Goal: Download file/media

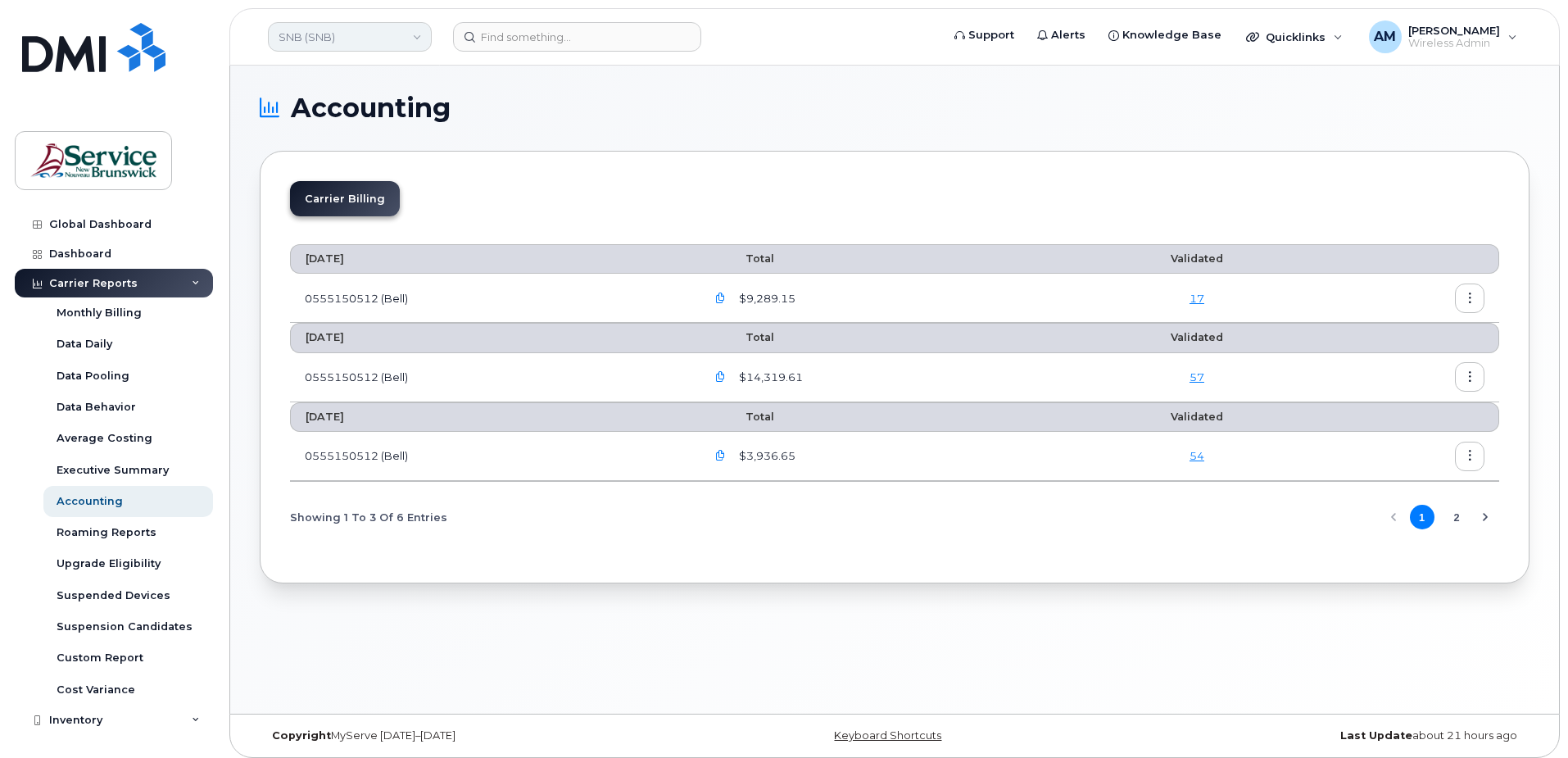
click at [356, 22] on div "SNB (SNB)" at bounding box center [349, 37] width 180 height 33
click at [1475, 518] on button "Next Page" at bounding box center [1485, 517] width 25 height 25
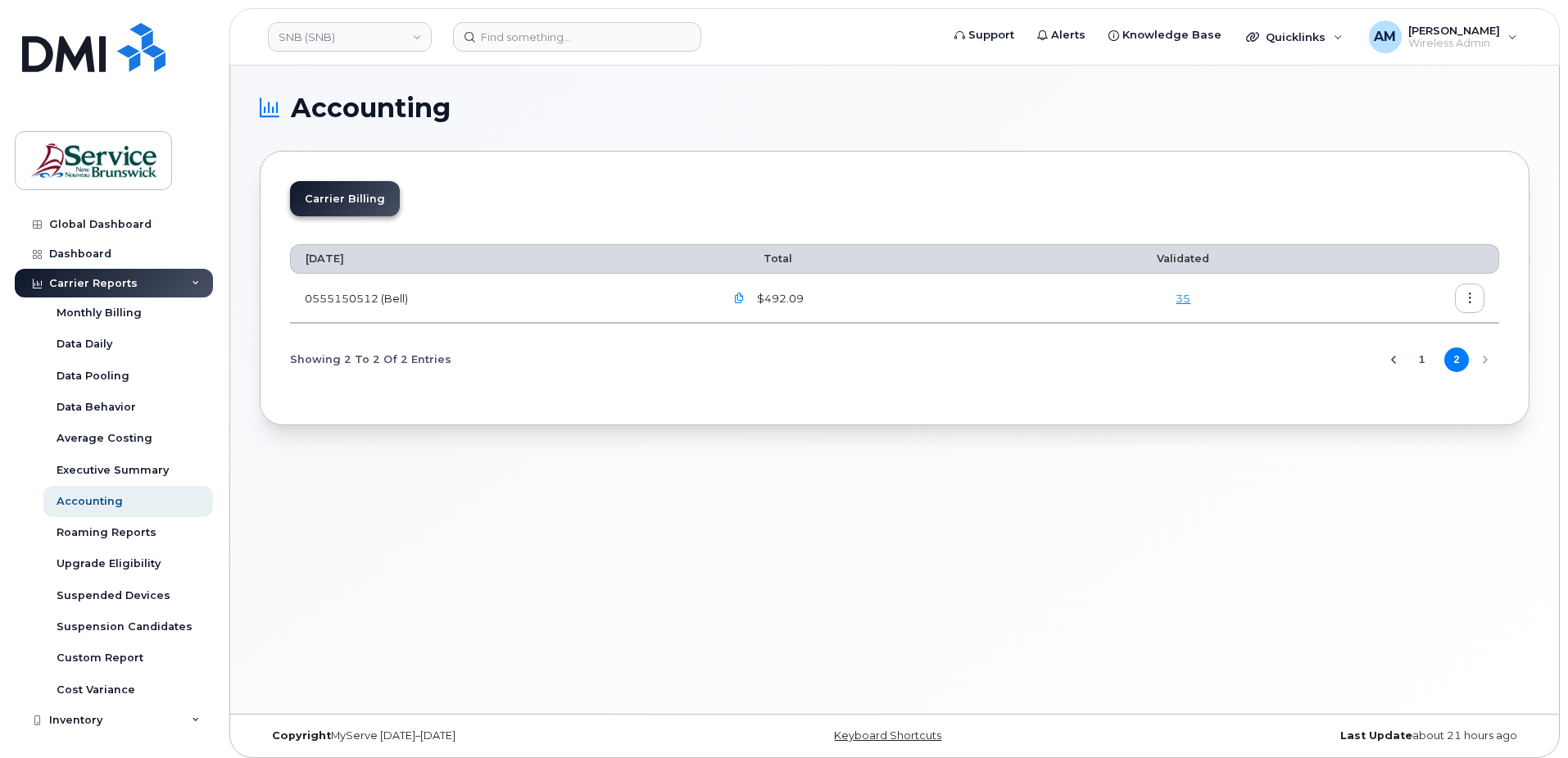
click at [1423, 358] on button "1" at bounding box center [1422, 359] width 25 height 25
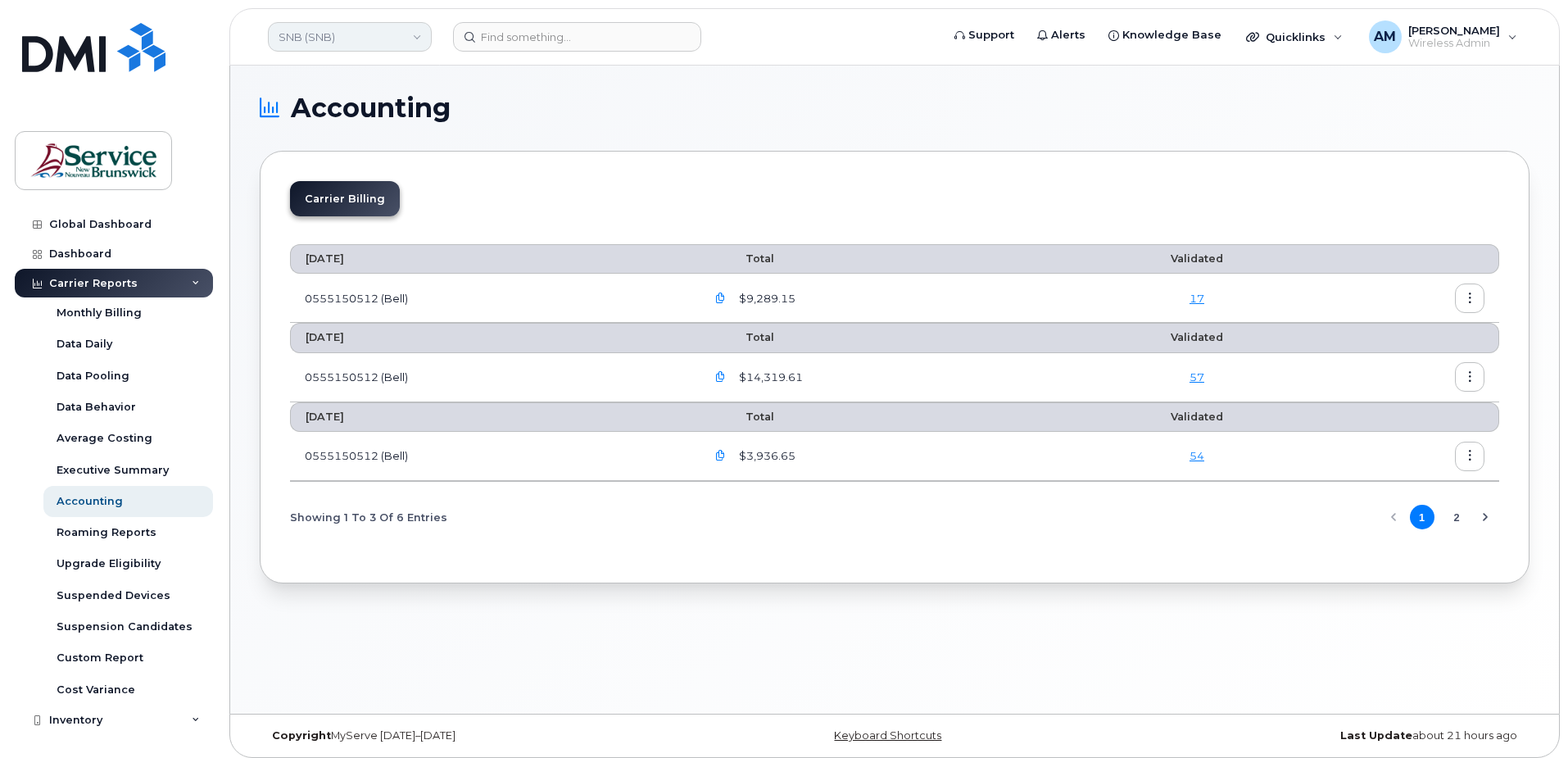
click at [324, 44] on link "SNB (SNB)" at bounding box center [350, 36] width 164 height 29
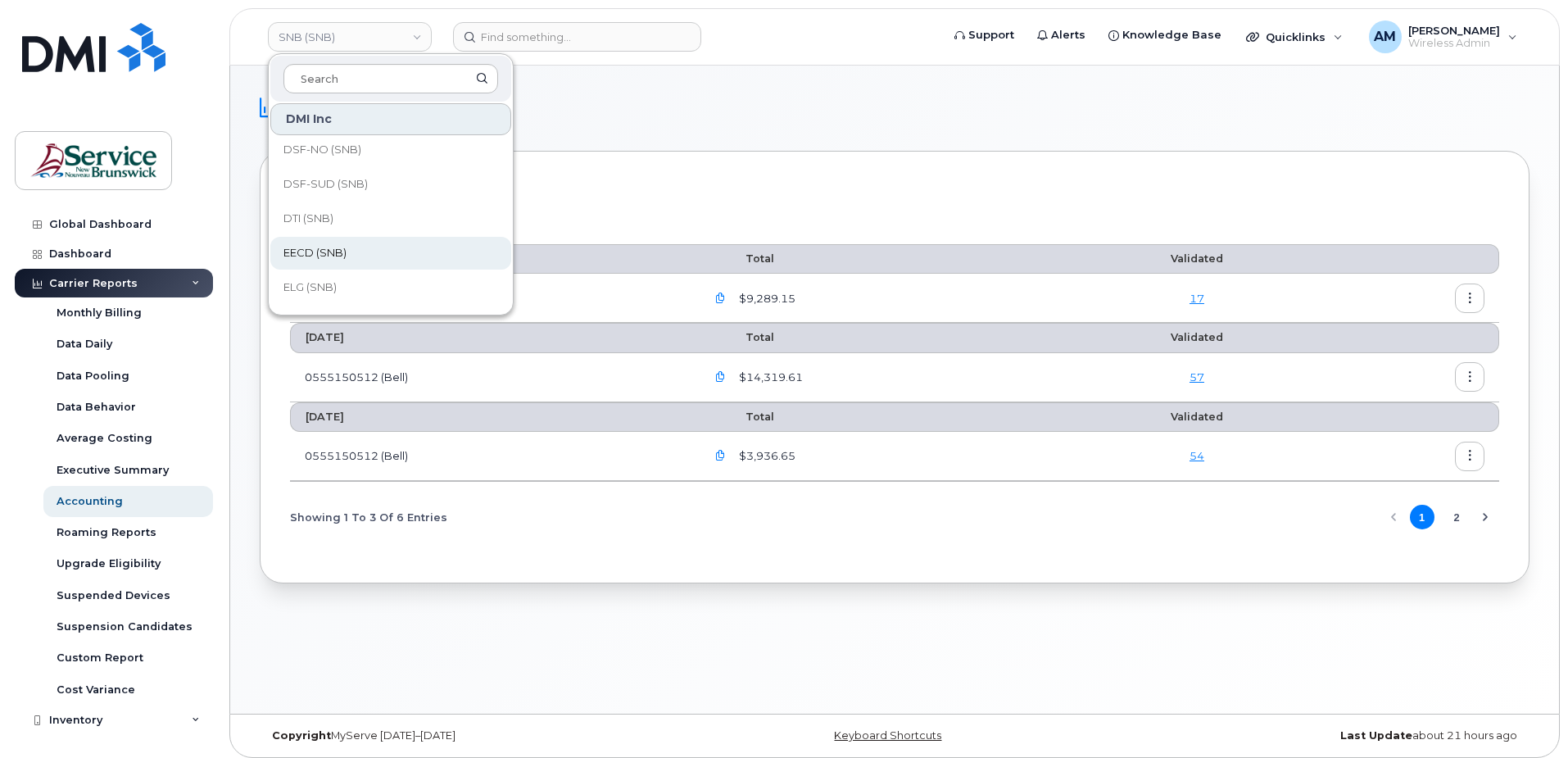
scroll to position [328, 0]
click at [343, 236] on link "FTB (SNB)" at bounding box center [390, 239] width 240 height 33
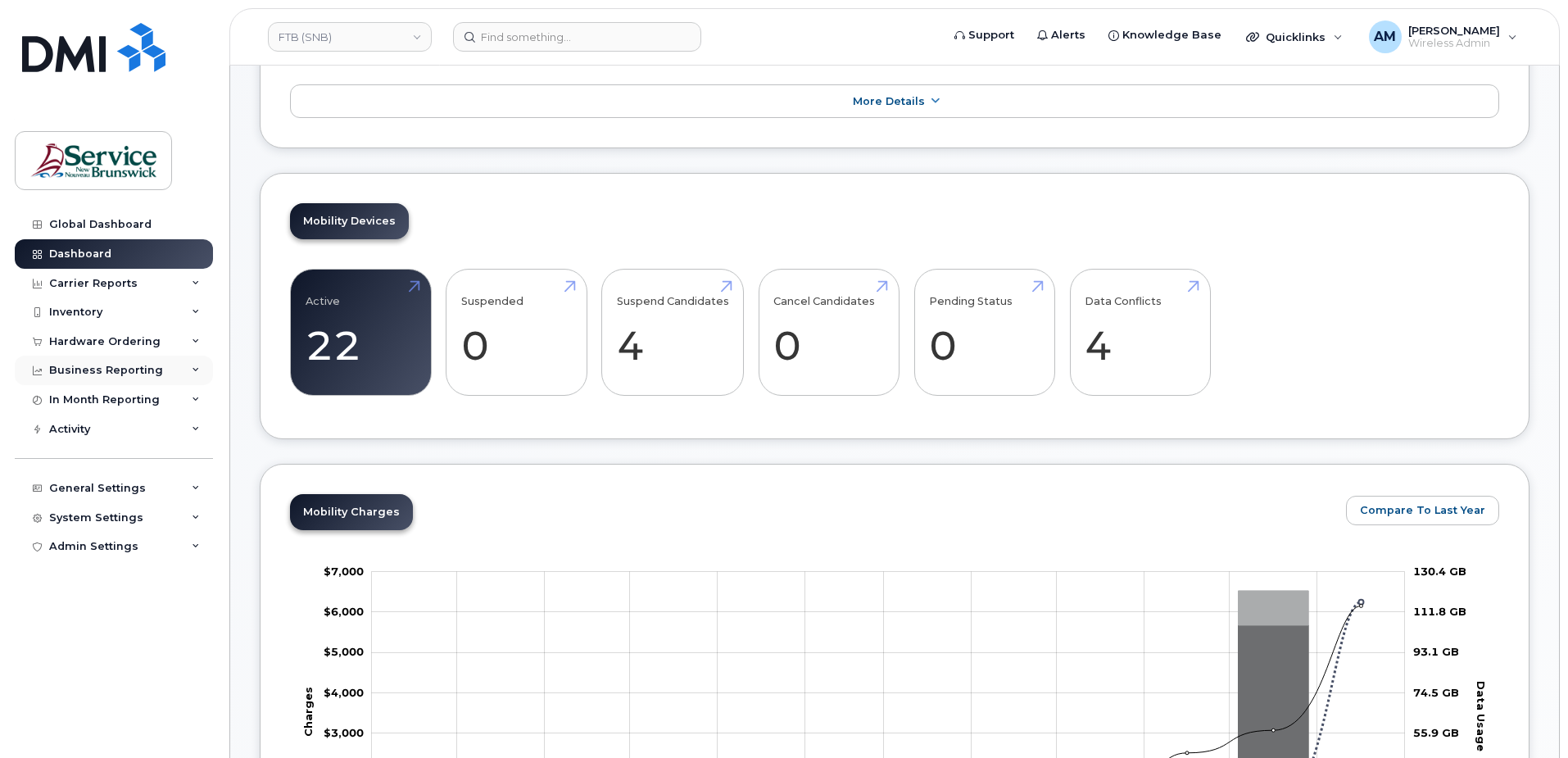
scroll to position [82, 0]
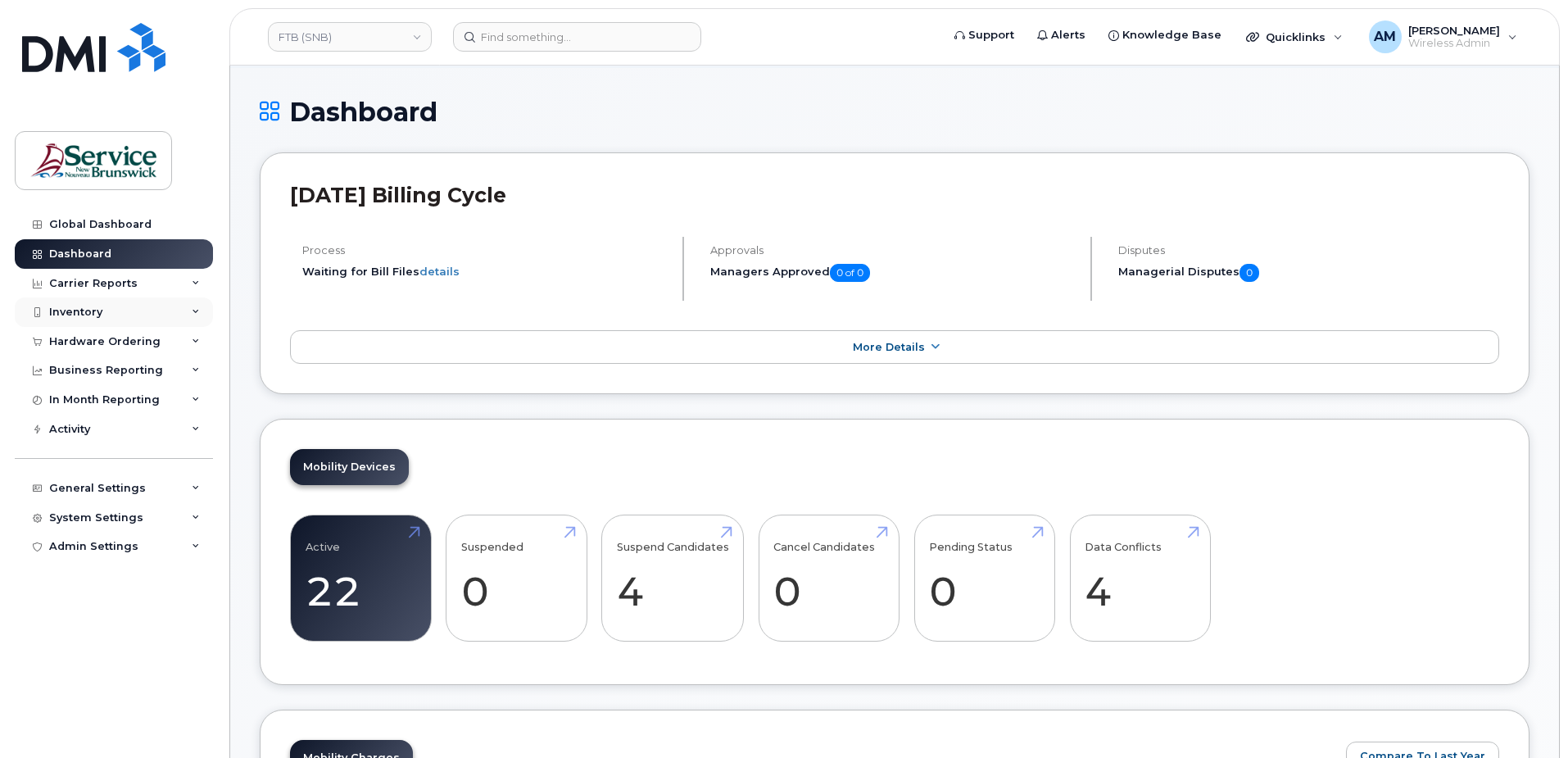
click at [66, 308] on div "Inventory" at bounding box center [75, 312] width 53 height 13
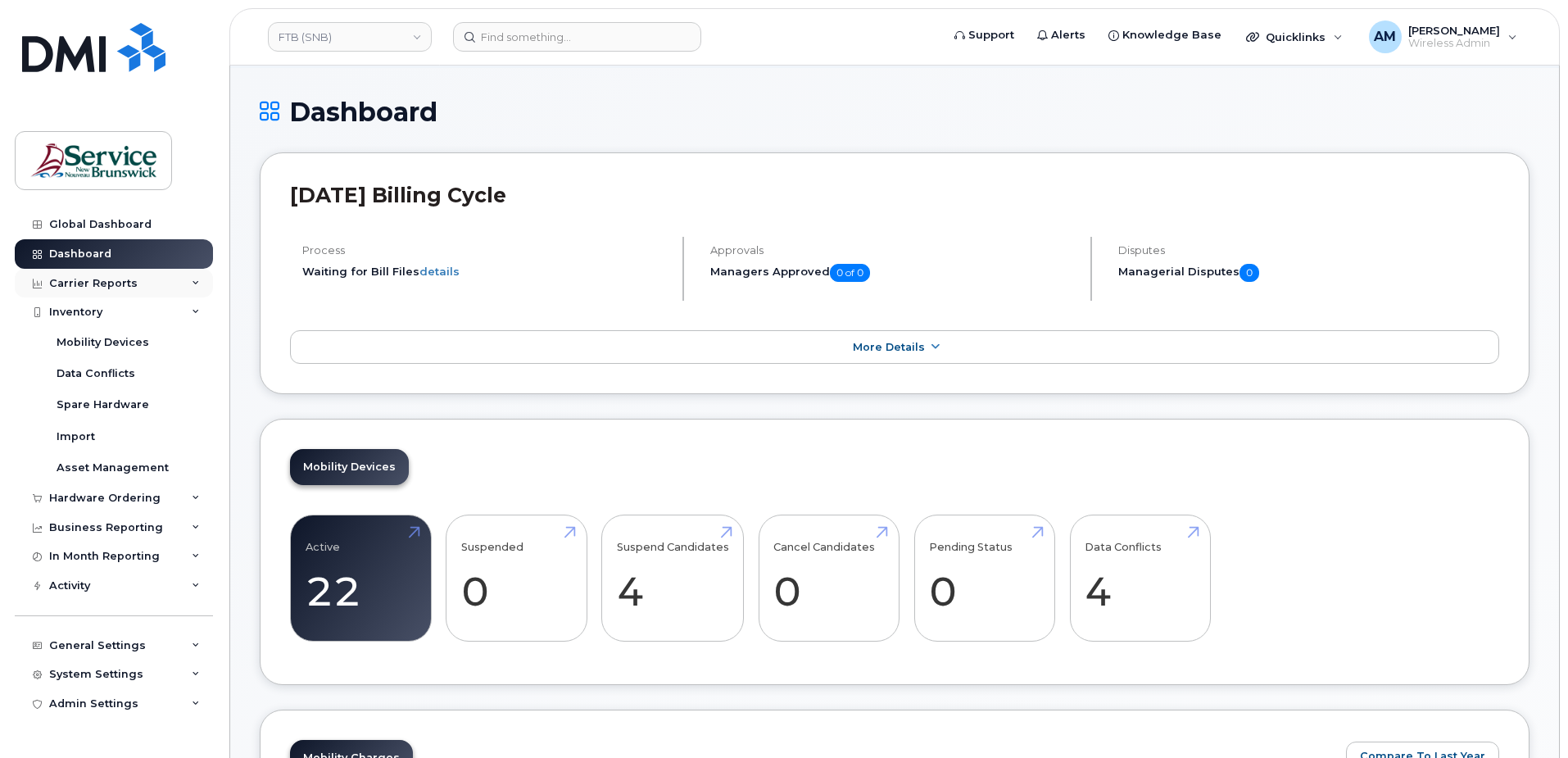
click at [95, 285] on div "Carrier Reports" at bounding box center [93, 284] width 89 height 13
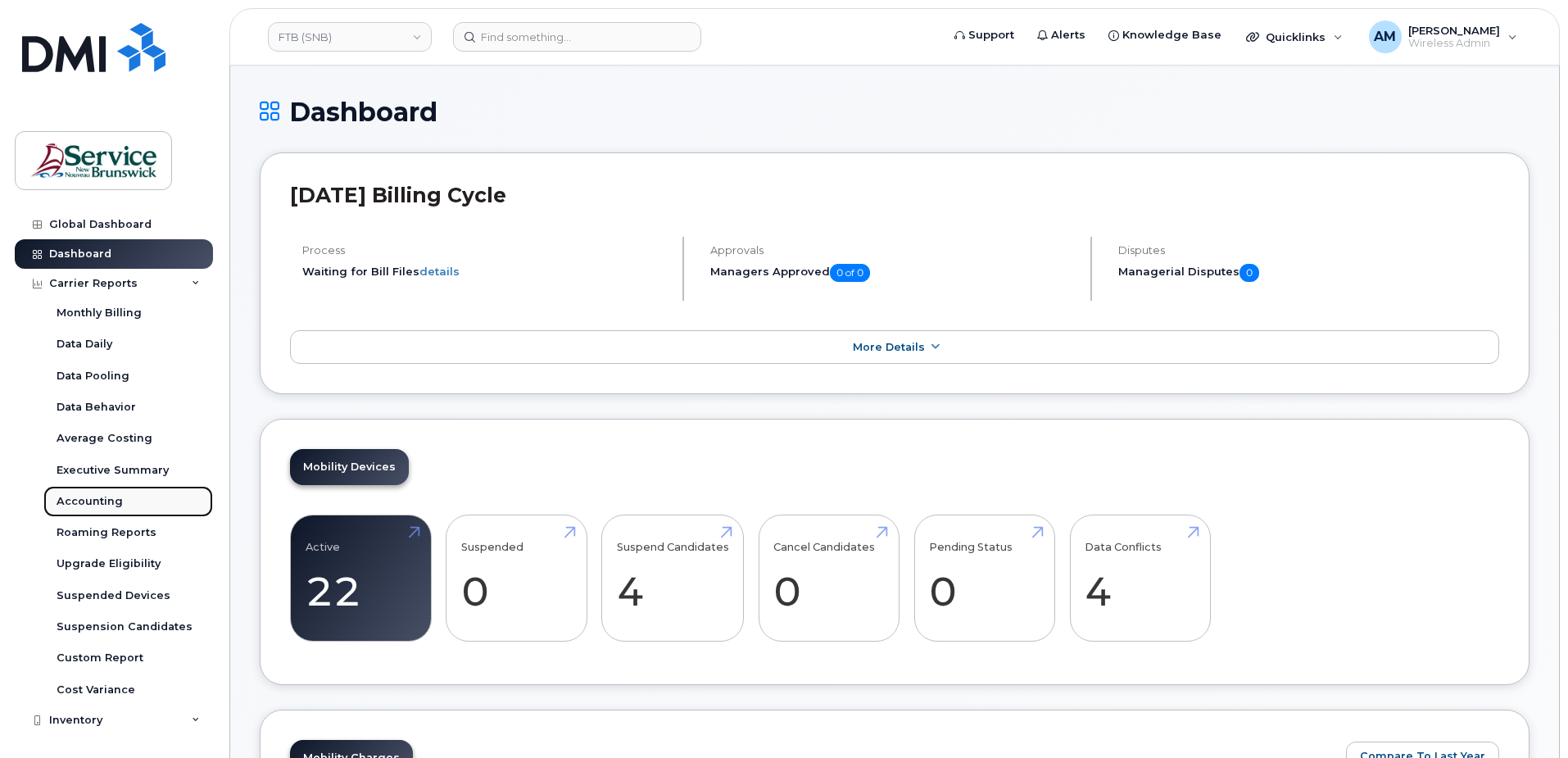
click at [103, 503] on div "Accounting" at bounding box center [90, 502] width 66 height 15
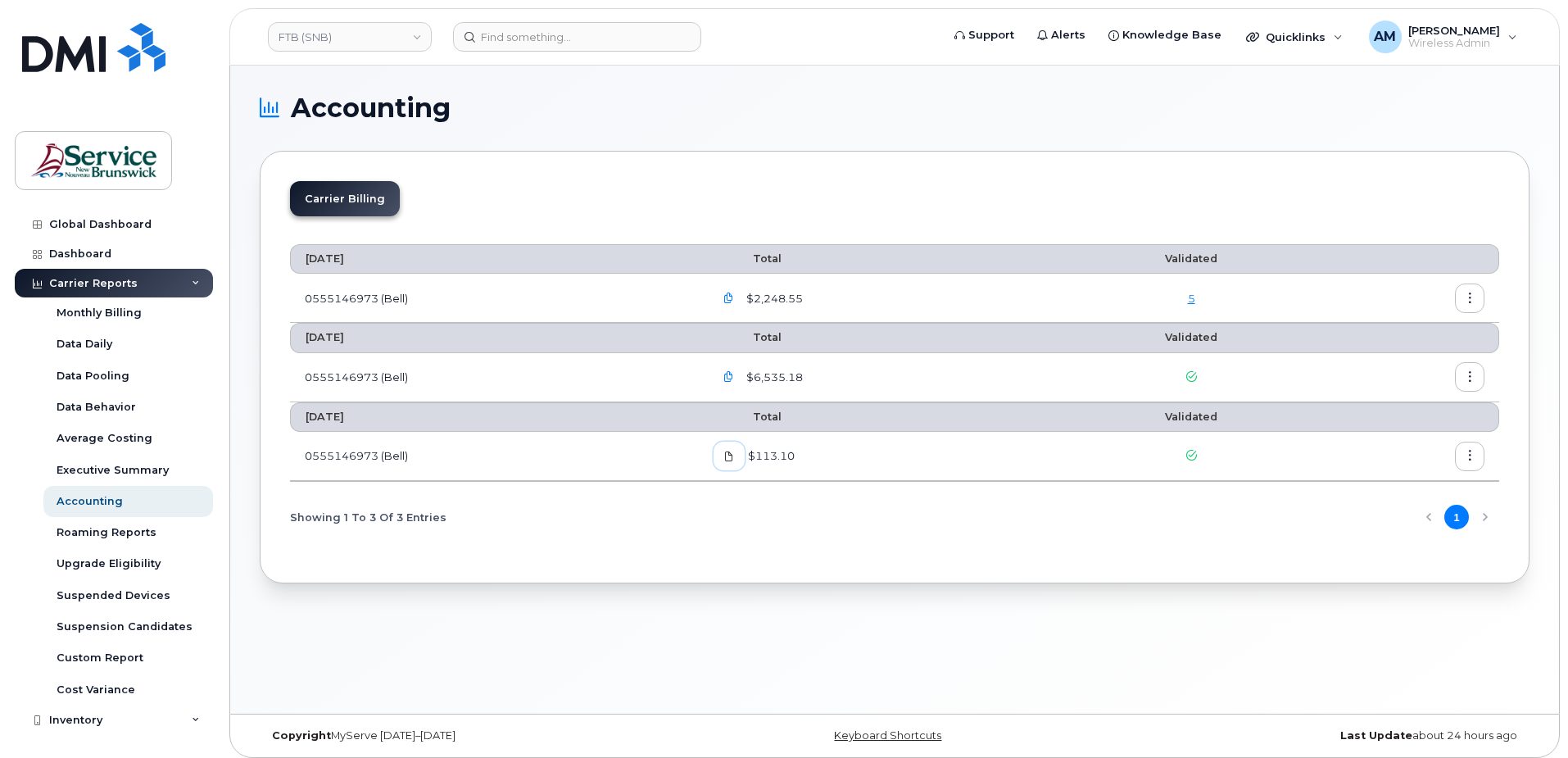
click at [734, 457] on icon at bounding box center [729, 456] width 9 height 9
click at [666, 578] on div "Carrier Billing [DATE] Total Validated 0555146973 (Bell) $2,248.55 [DATE] Total…" at bounding box center [894, 367] width 1270 height 433
click at [383, 34] on link "FTB (SNB)" at bounding box center [350, 36] width 164 height 29
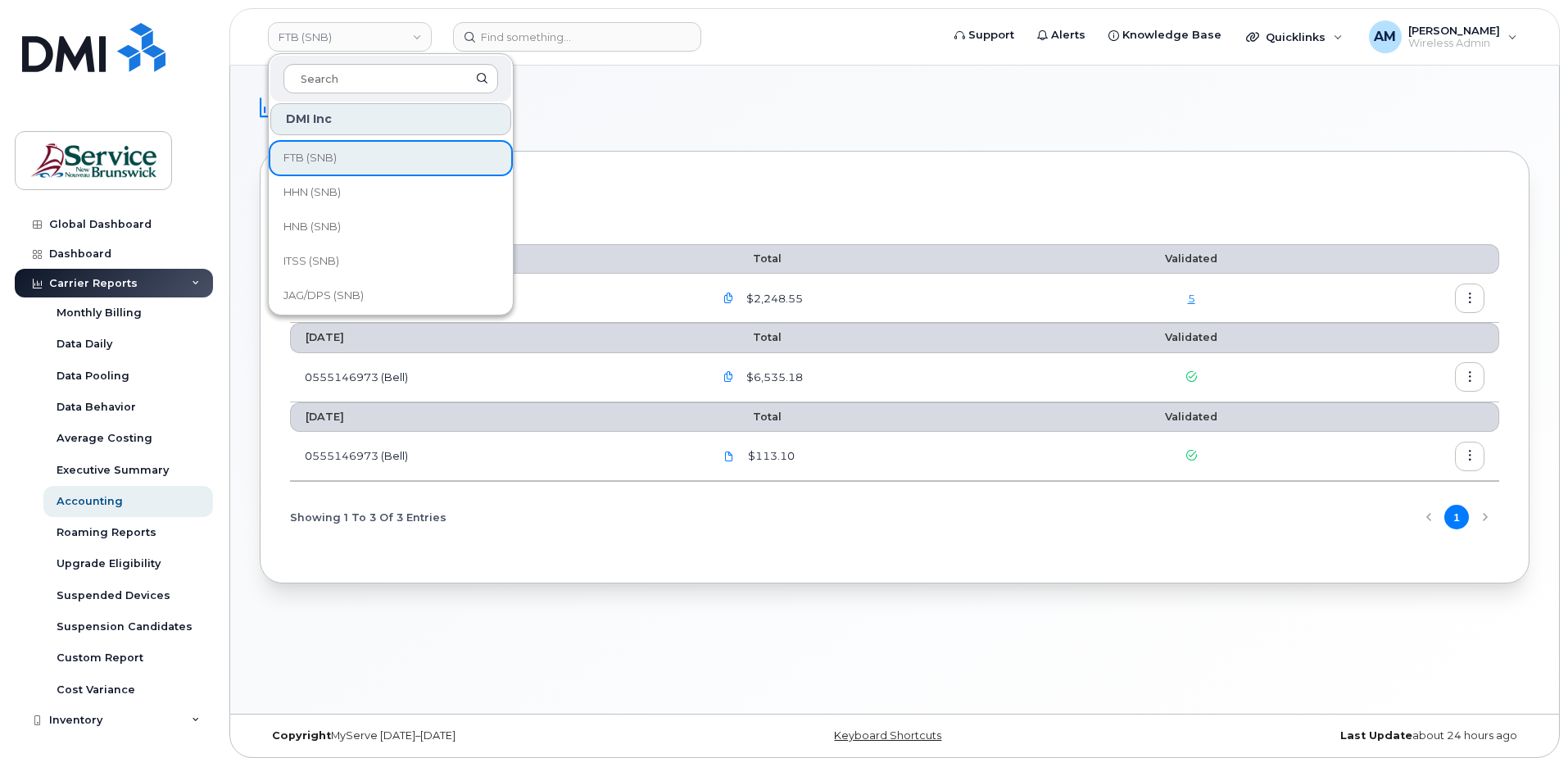
scroll to position [794, 0]
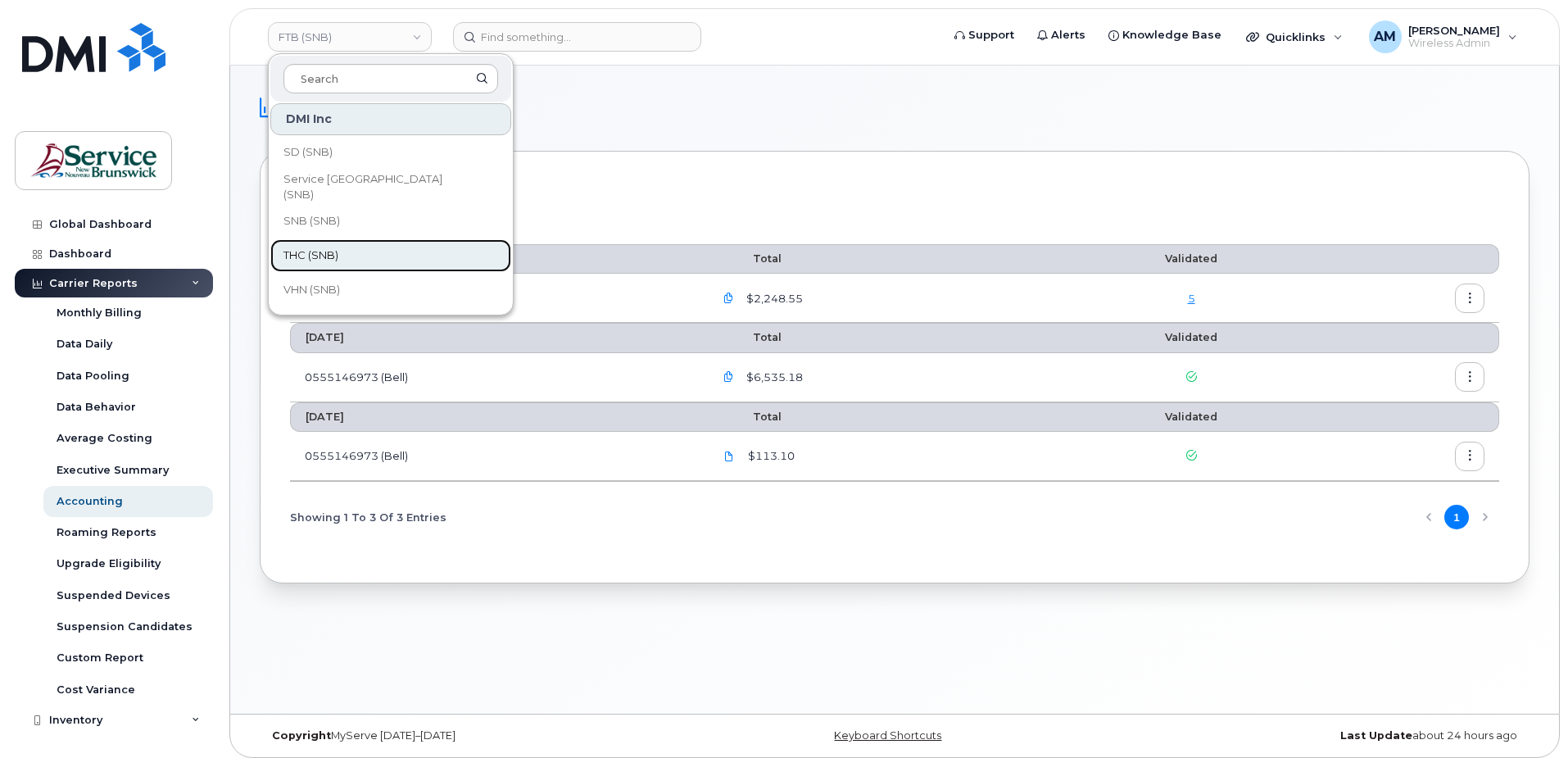
click at [379, 247] on link "THC (SNB)" at bounding box center [390, 255] width 240 height 33
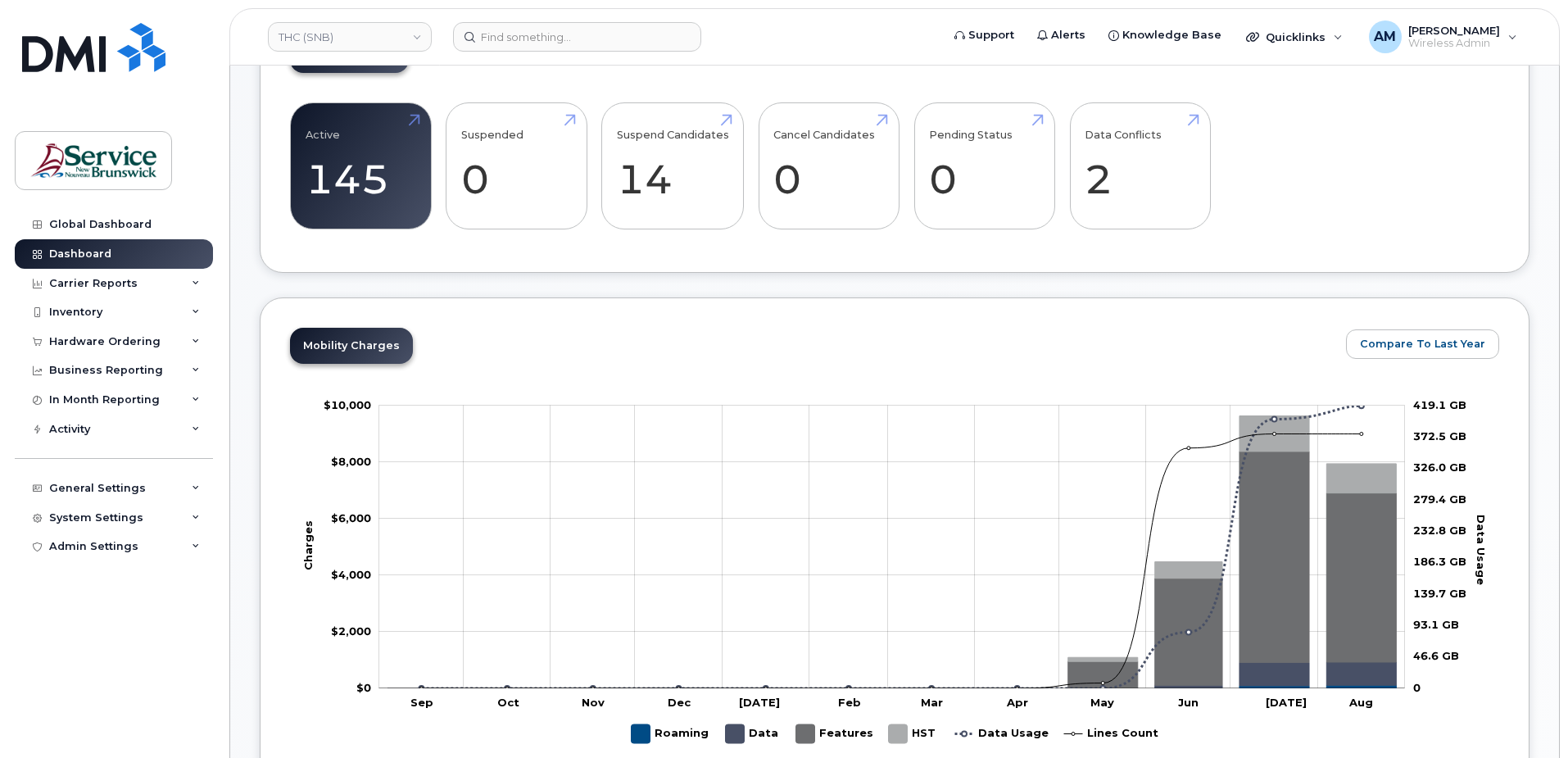
scroll to position [3, 0]
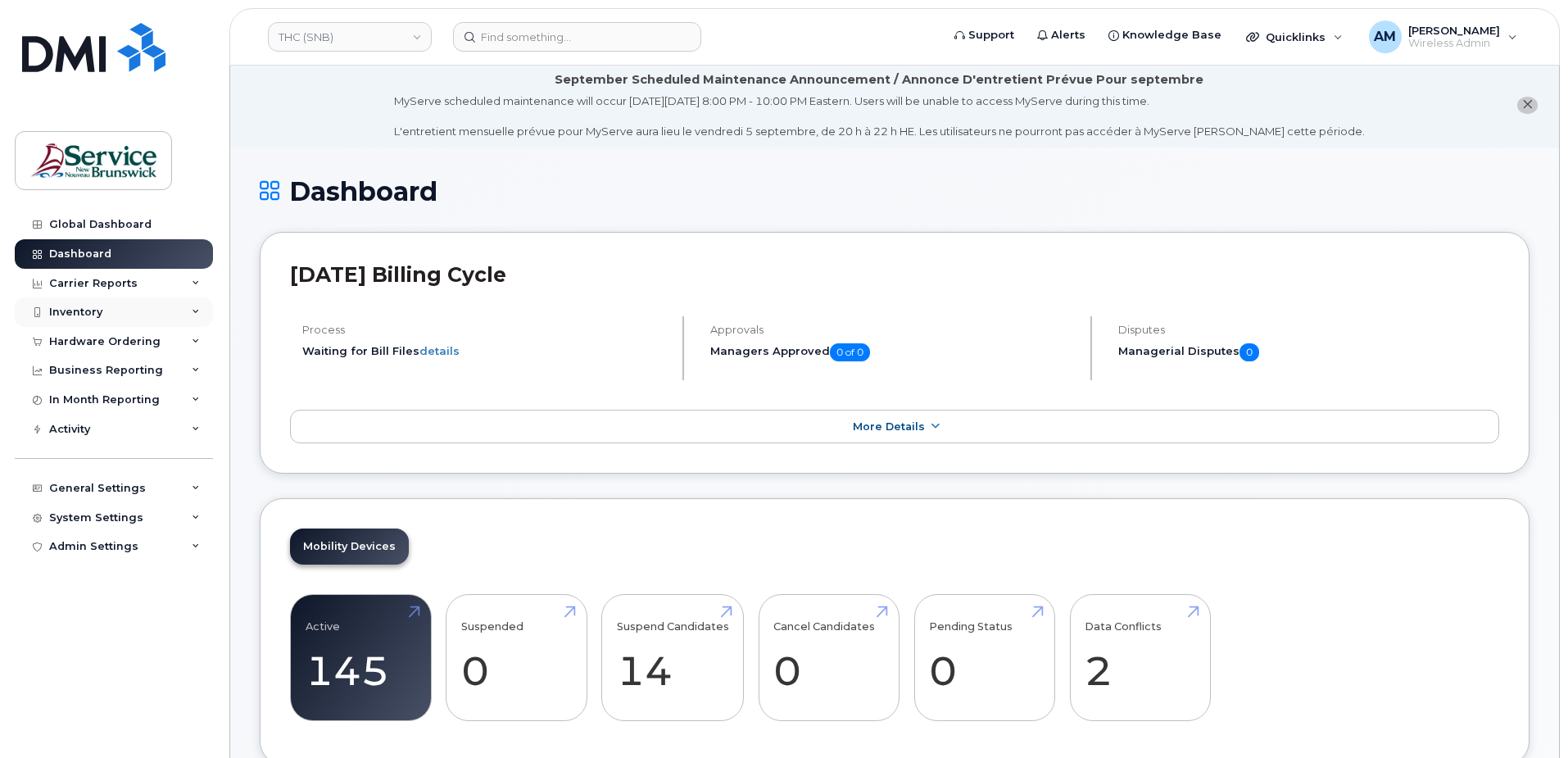
click at [66, 305] on div "Inventory" at bounding box center [114, 311] width 198 height 29
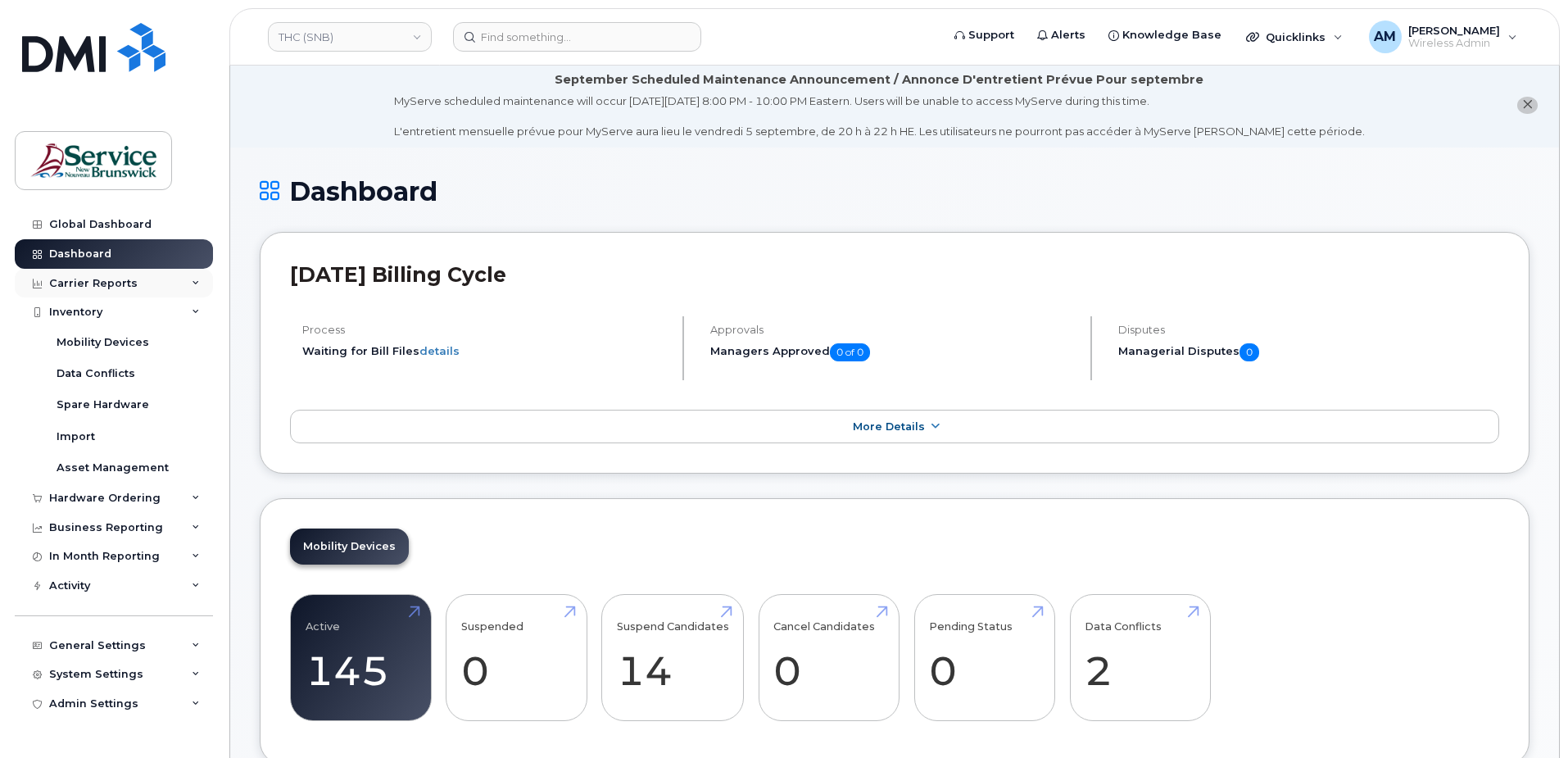
click at [97, 284] on div "Carrier Reports" at bounding box center [93, 284] width 89 height 13
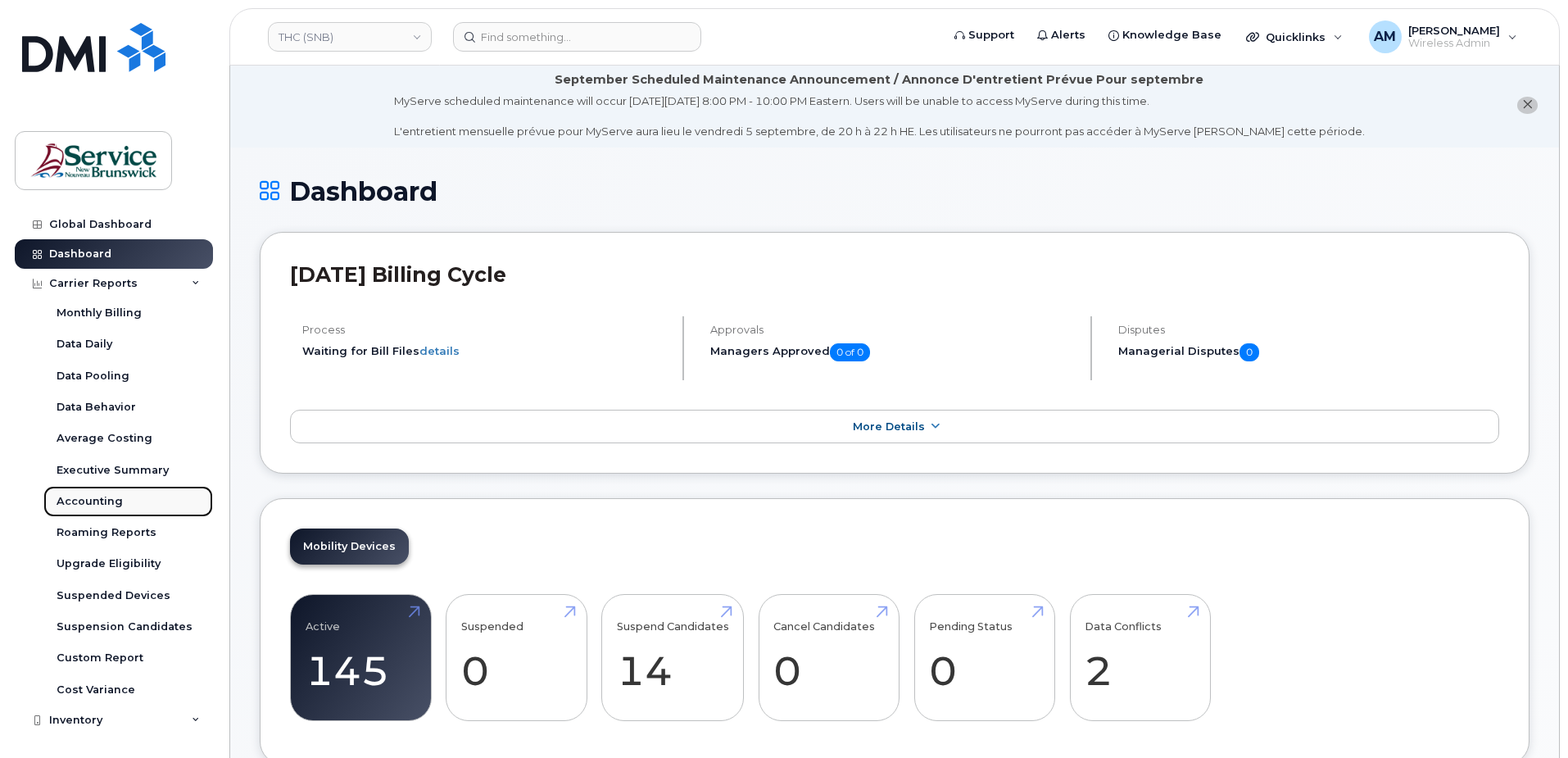
click at [100, 501] on div "Accounting" at bounding box center [90, 502] width 66 height 15
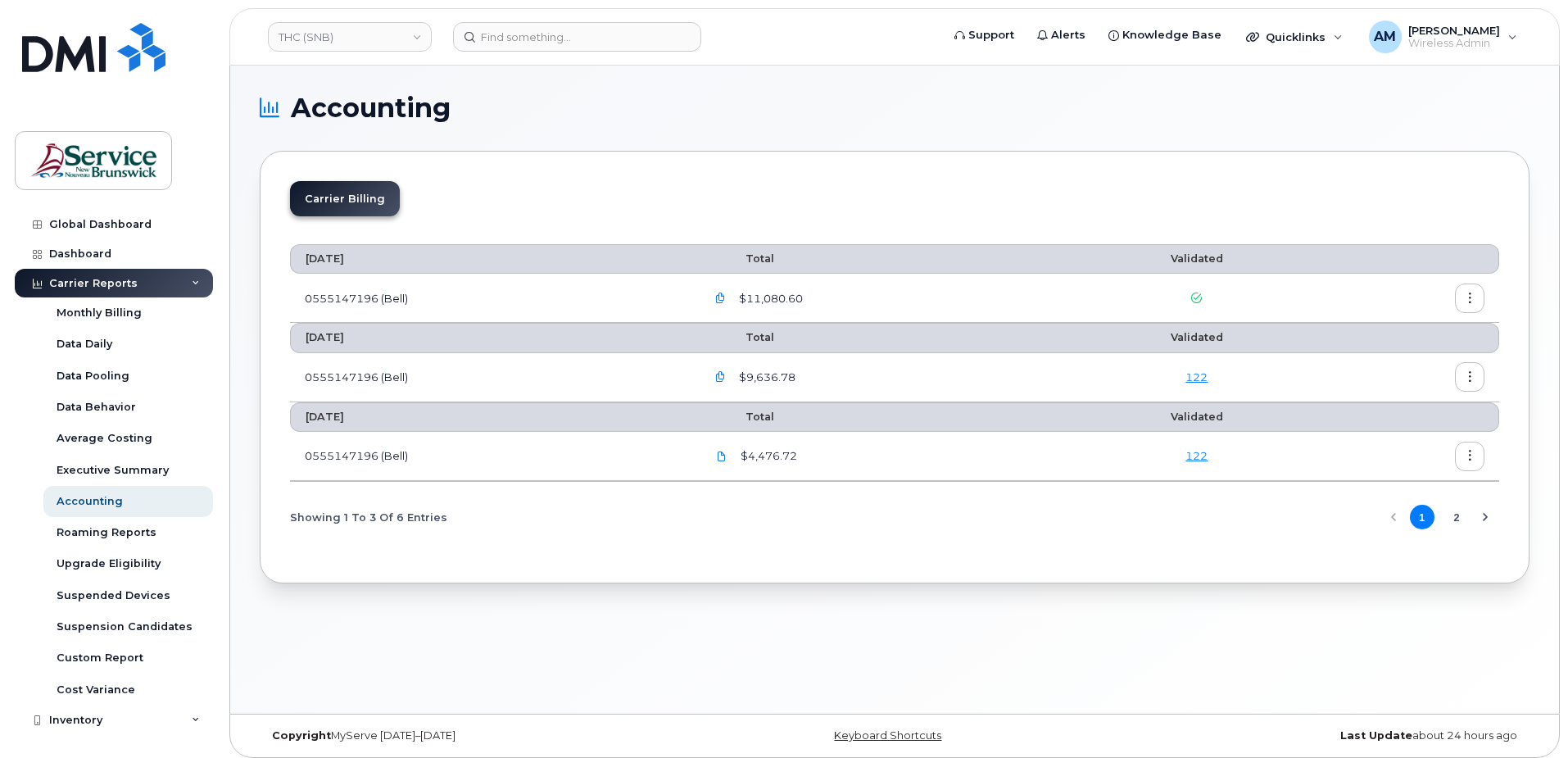
drag, startPoint x: 905, startPoint y: 484, endPoint x: 1073, endPoint y: 473, distance: 168.4
click at [909, 482] on div "August 2025 Total Validated 0555147196 (Bell) $11,080.60 July 2025 Total Valida…" at bounding box center [895, 390] width 1209 height 322
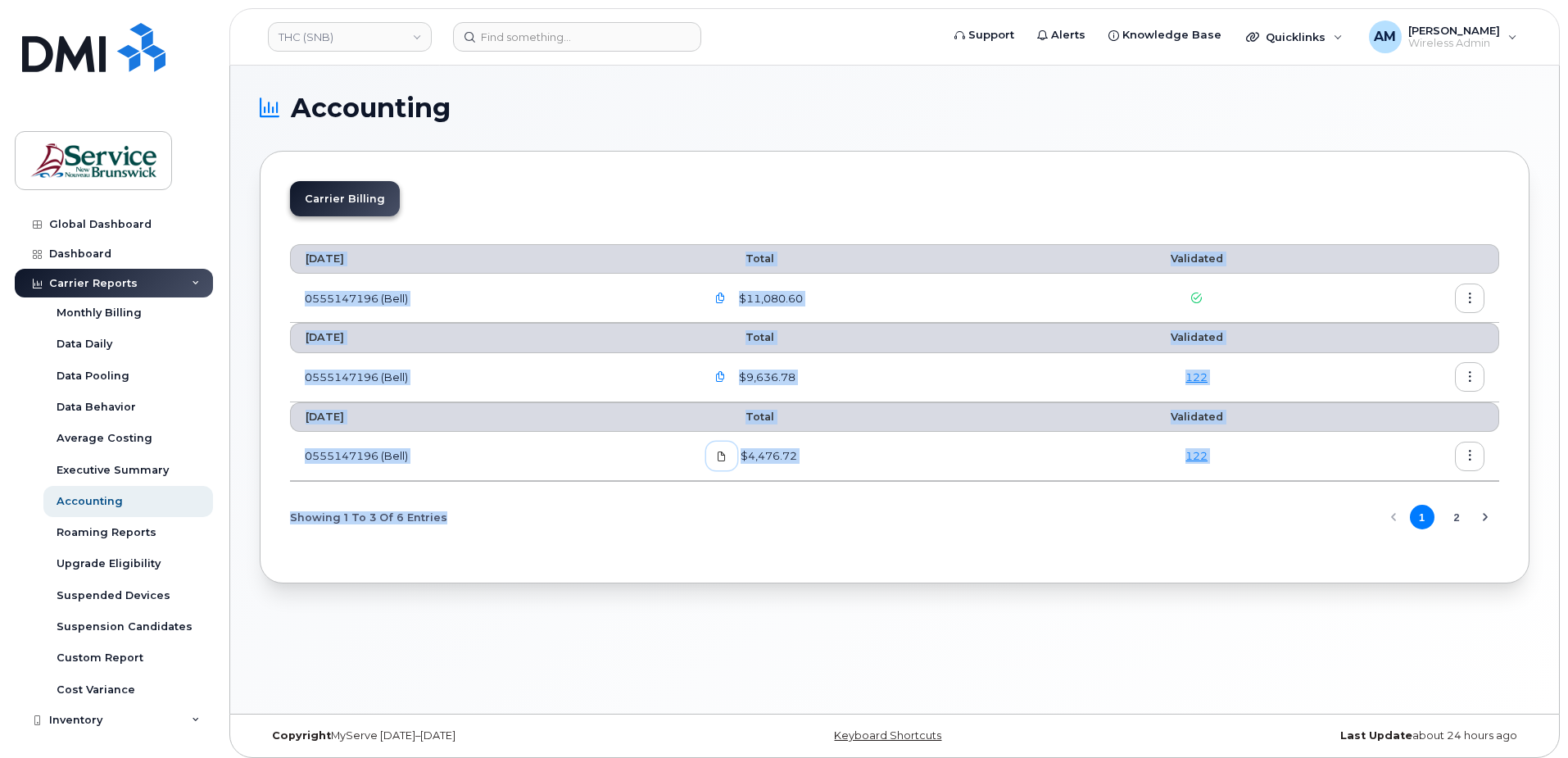
click at [727, 455] on icon at bounding box center [721, 456] width 9 height 9
click at [1479, 459] on button "button" at bounding box center [1469, 455] width 29 height 29
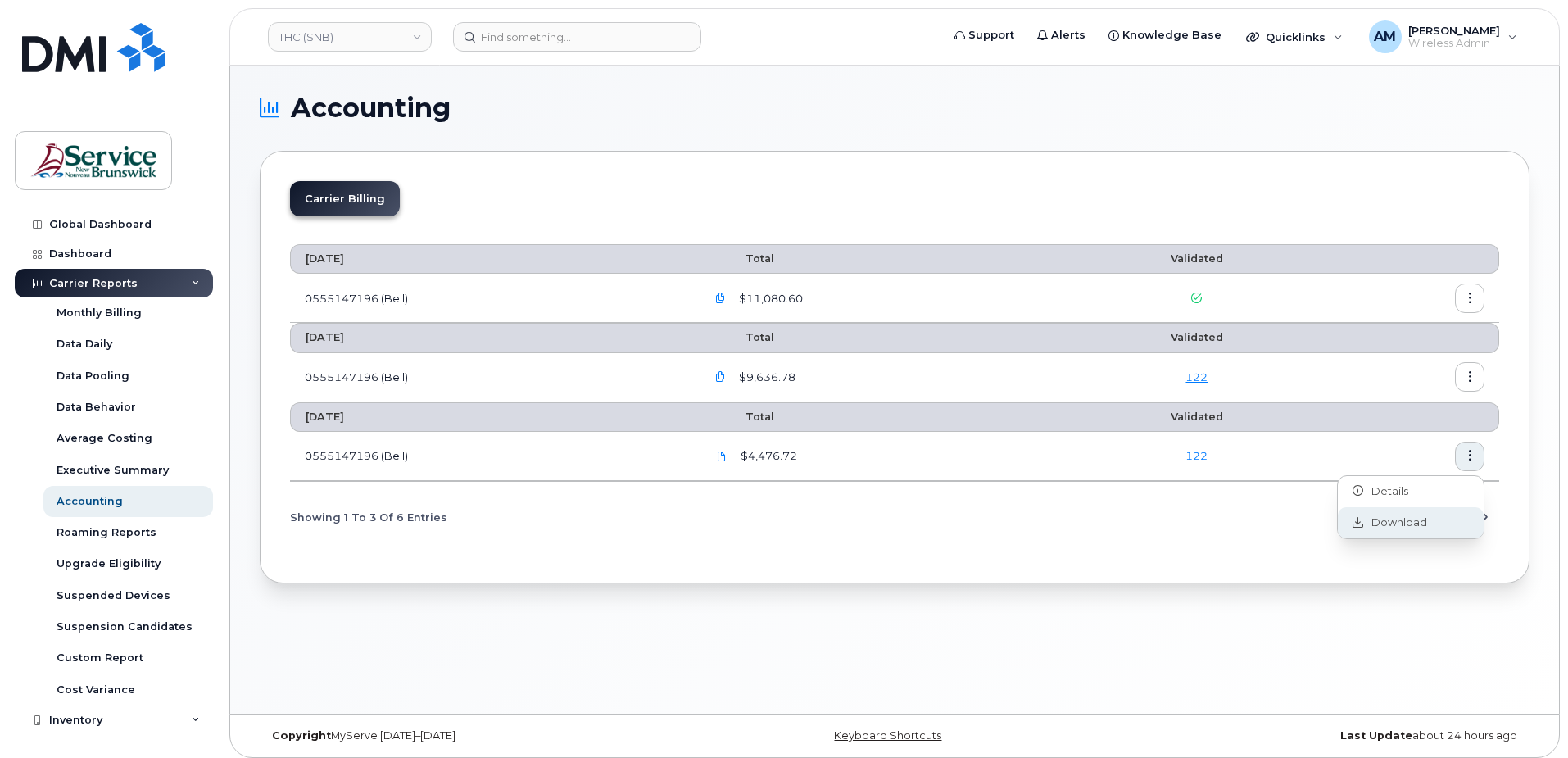
click at [1395, 513] on div "Download" at bounding box center [1411, 522] width 146 height 31
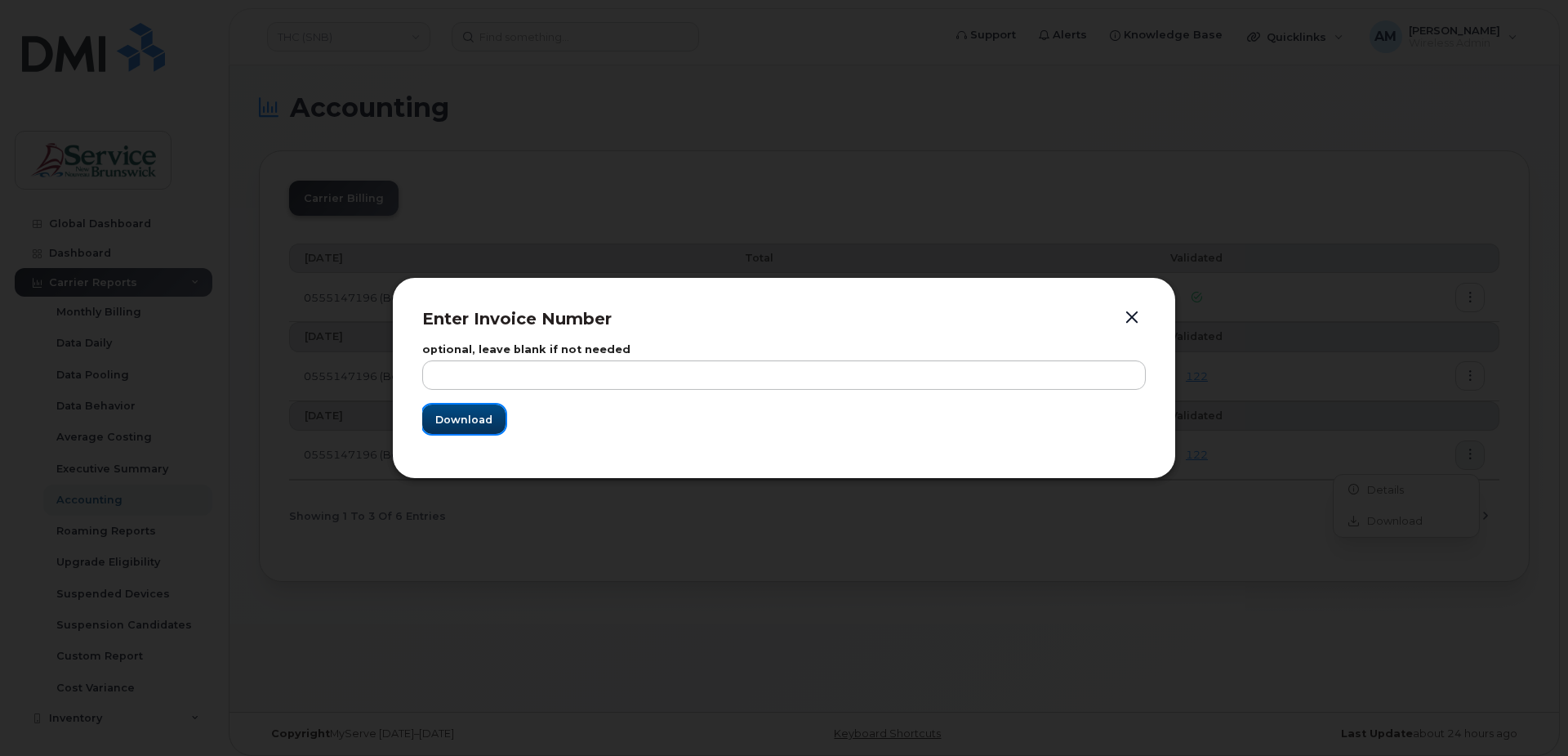
click at [477, 414] on span "Download" at bounding box center [463, 419] width 57 height 16
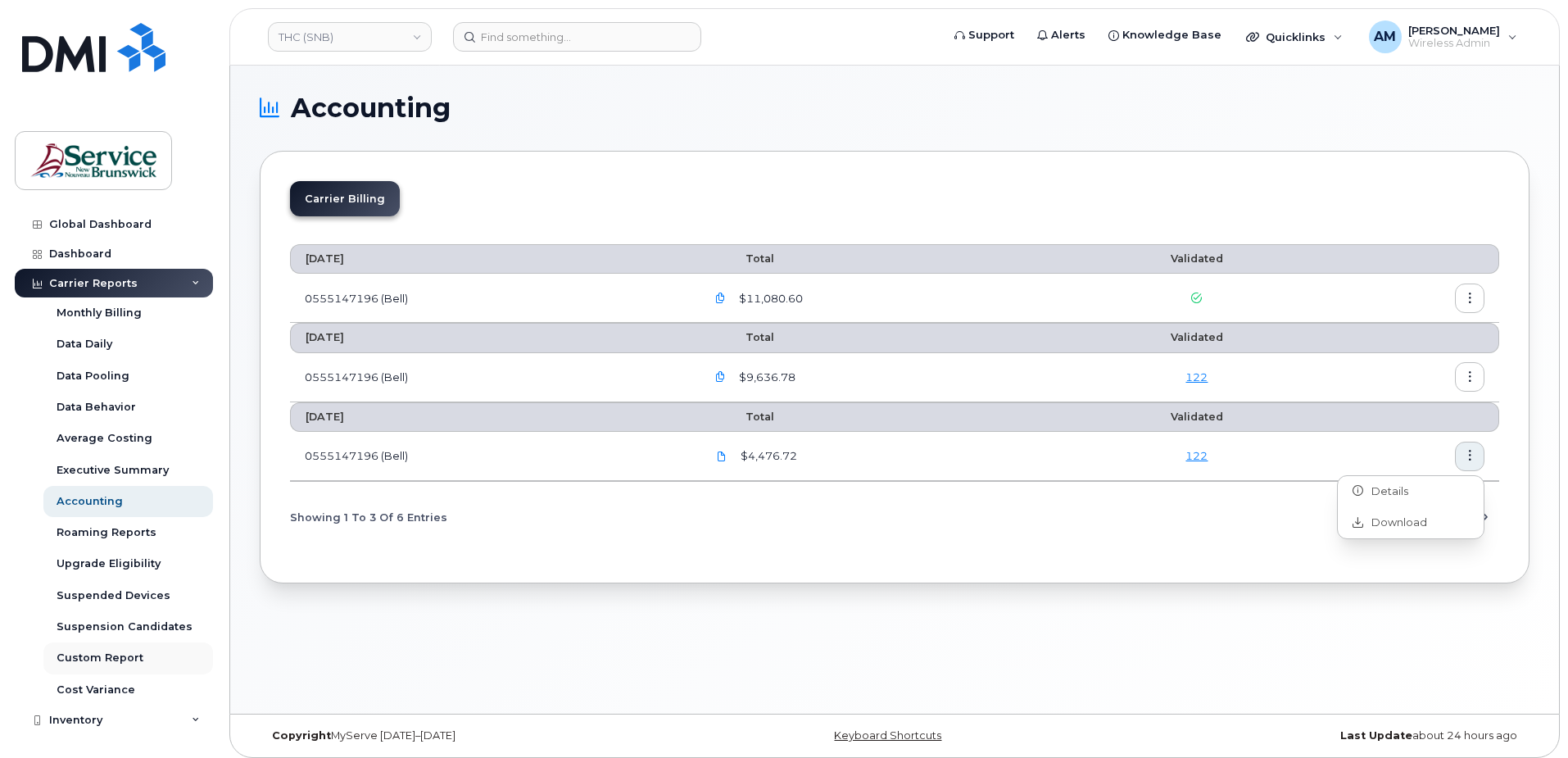
scroll to position [235, 0]
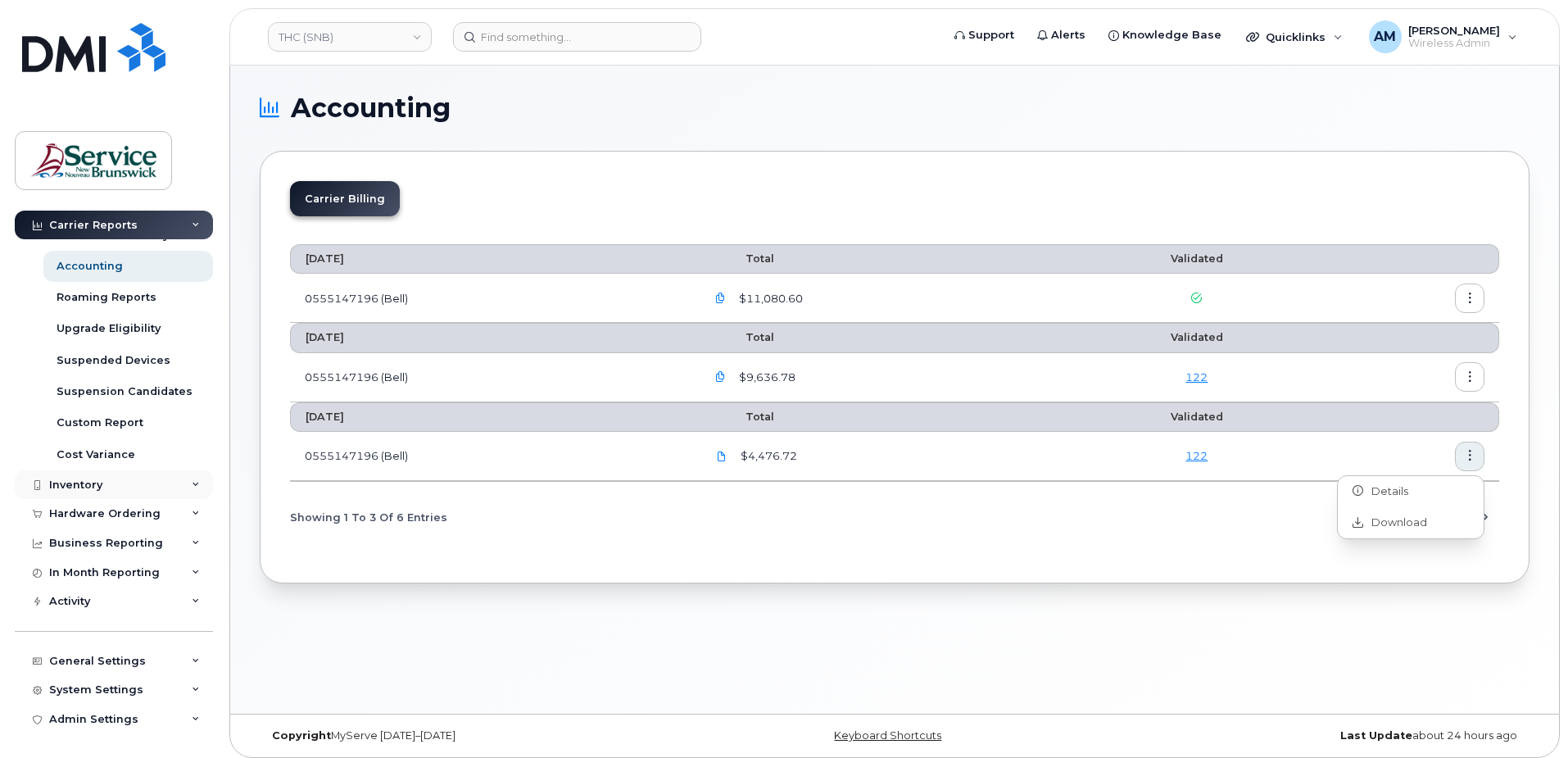
click at [80, 476] on div "Inventory" at bounding box center [114, 485] width 198 height 29
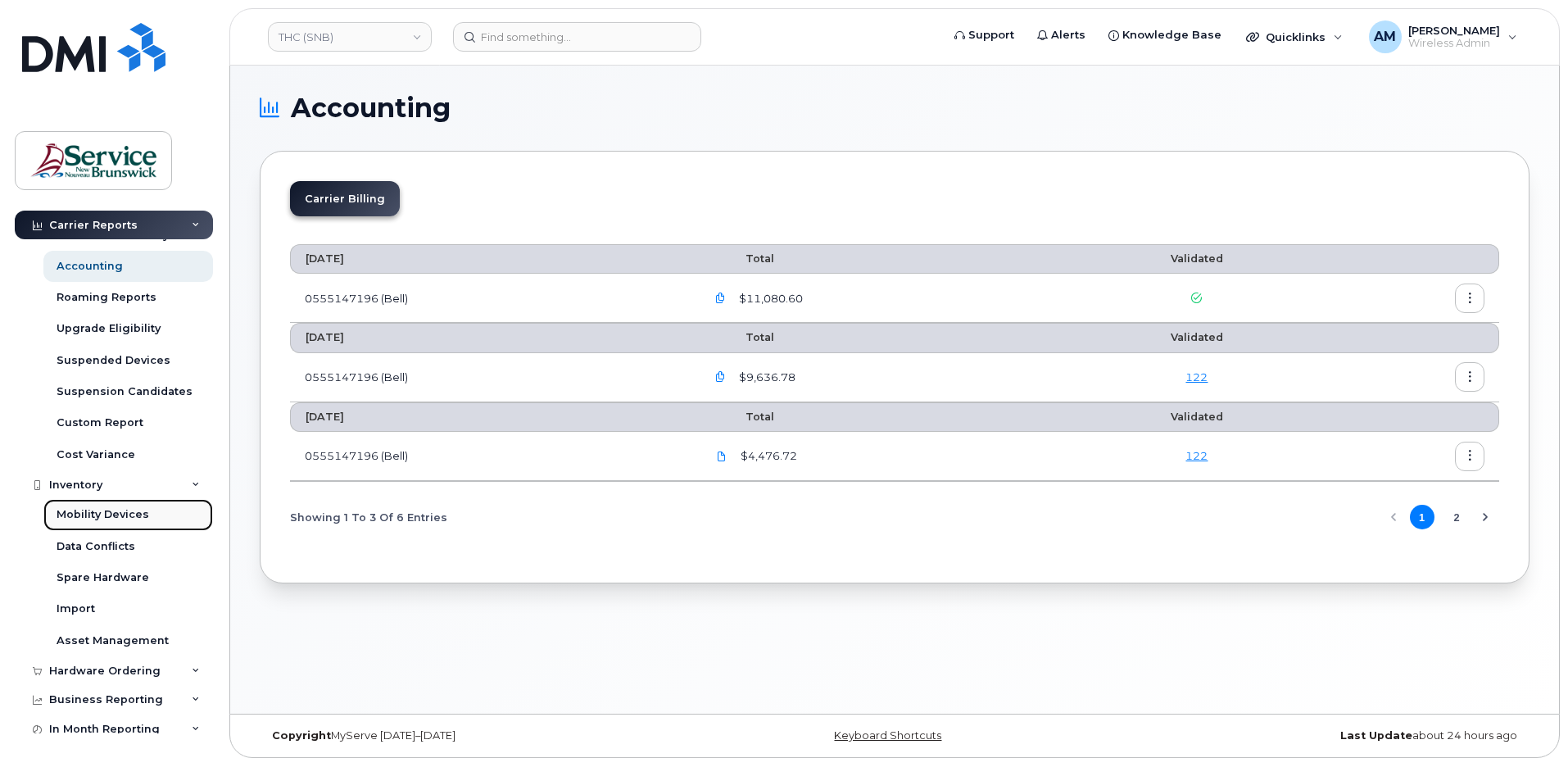
click at [83, 519] on div "Mobility Devices" at bounding box center [103, 515] width 92 height 15
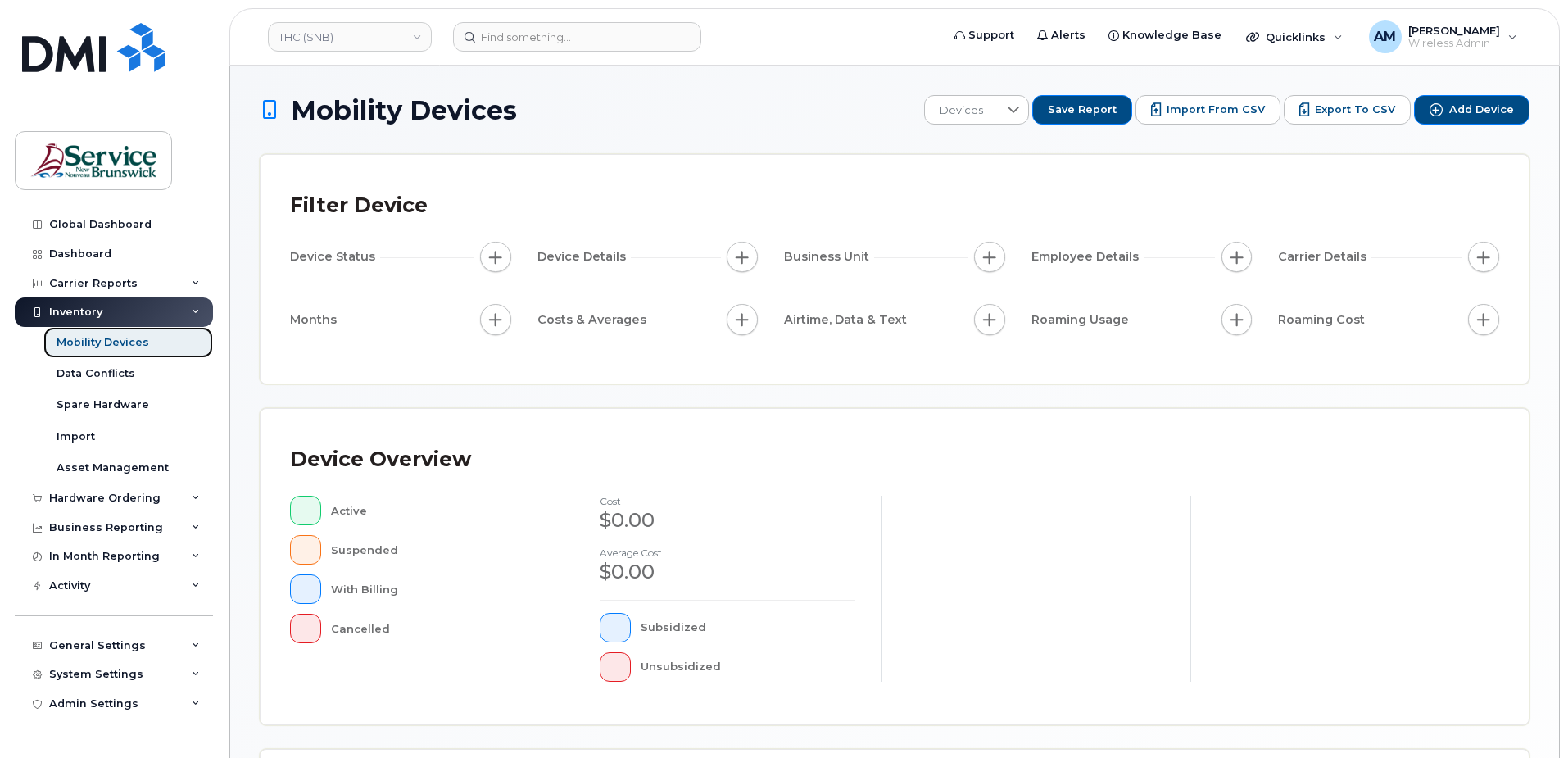
scroll to position [369, 0]
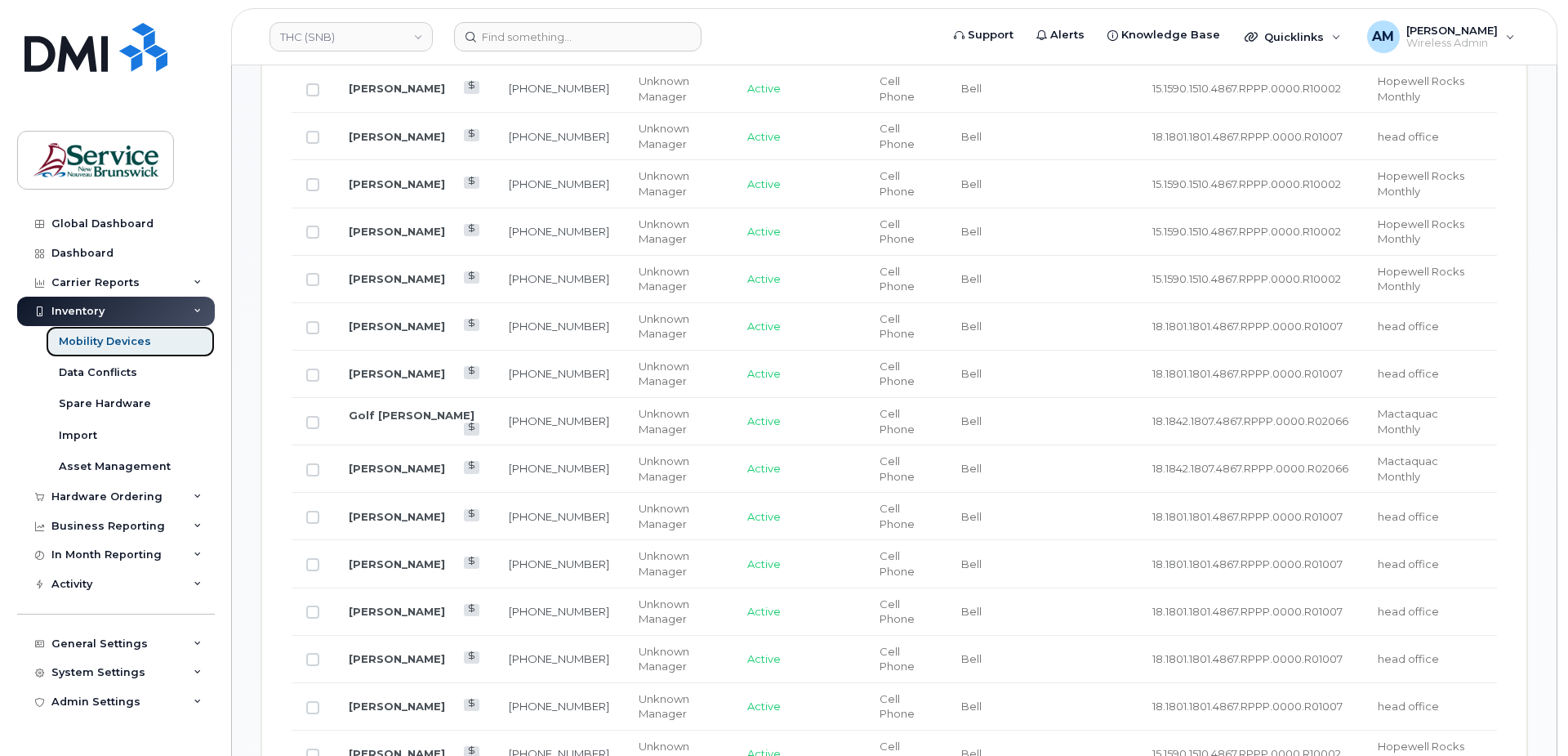
scroll to position [776, 0]
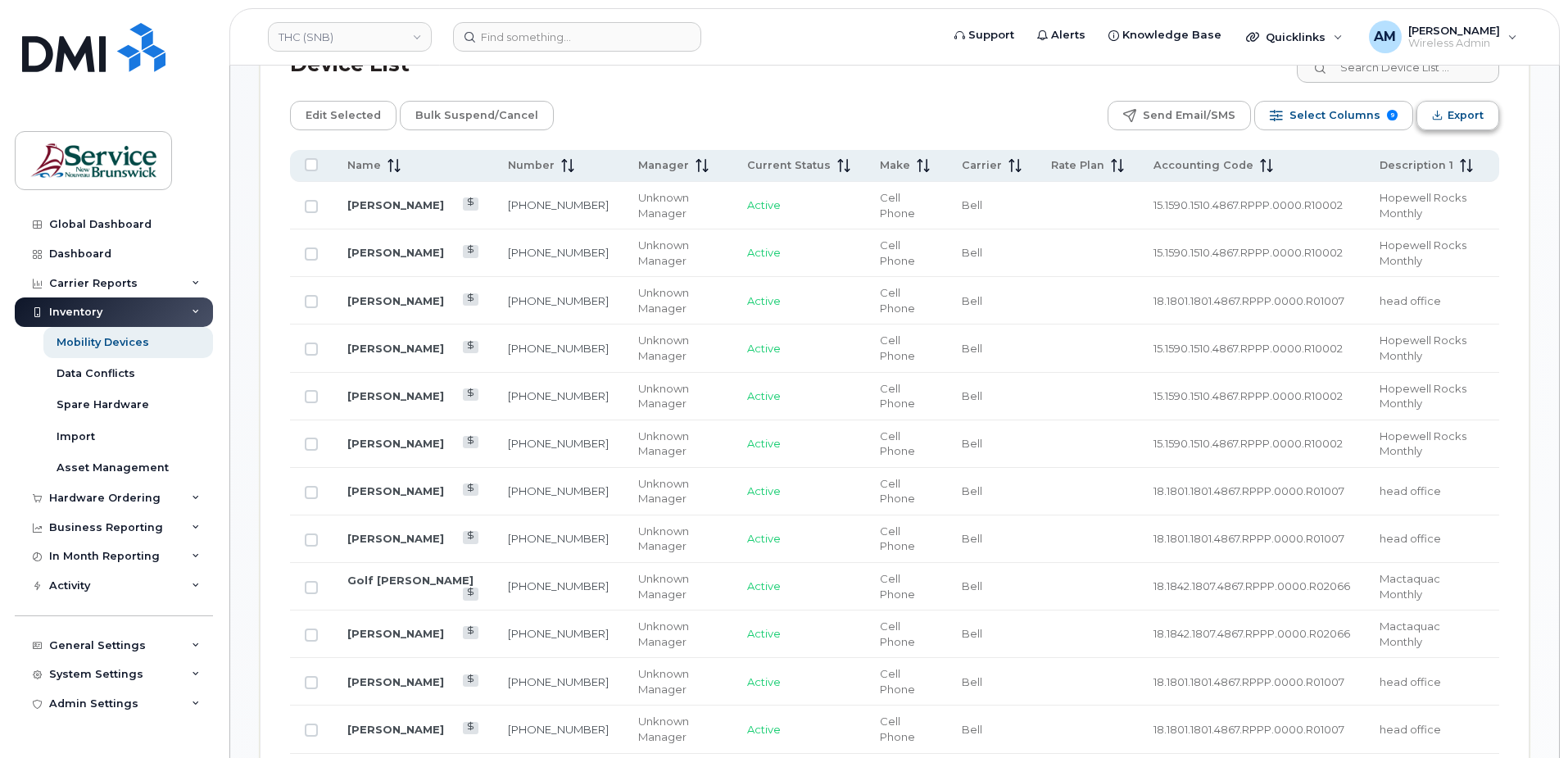
click at [1467, 103] on span "Export" at bounding box center [1465, 115] width 36 height 25
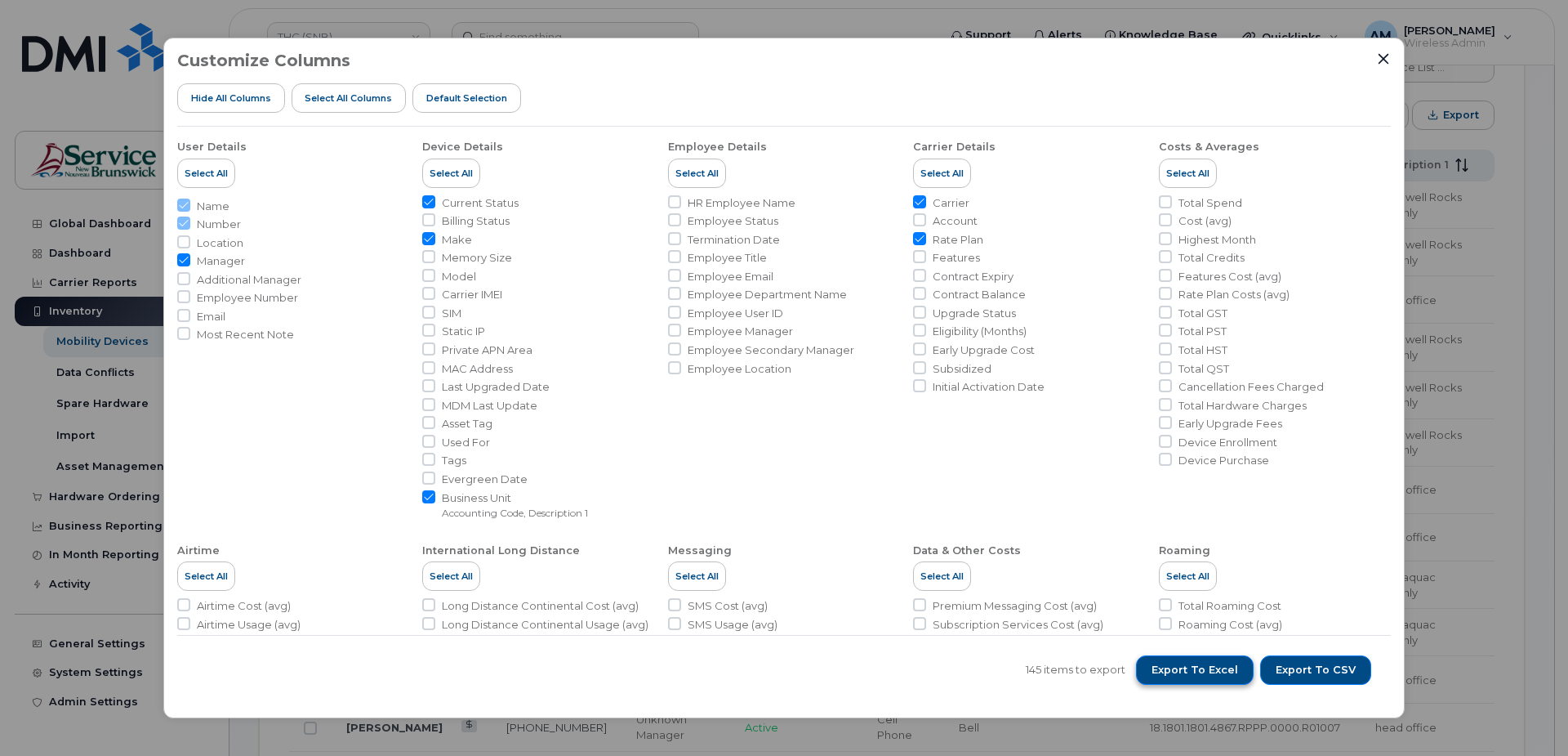
click at [1218, 669] on span "Export to Excel" at bounding box center [1195, 670] width 86 height 15
